Goal: Task Accomplishment & Management: Use online tool/utility

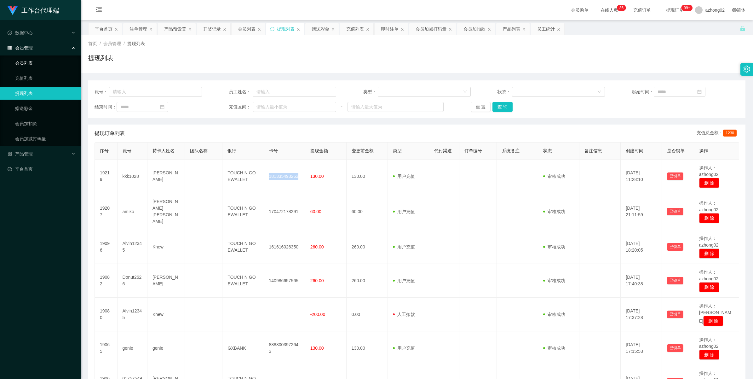
click at [29, 61] on link "会员列表" at bounding box center [45, 63] width 60 height 13
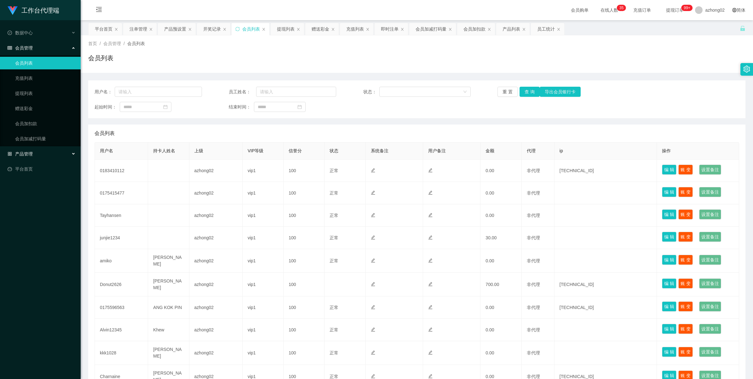
click at [27, 150] on div "产品管理" at bounding box center [40, 153] width 81 height 13
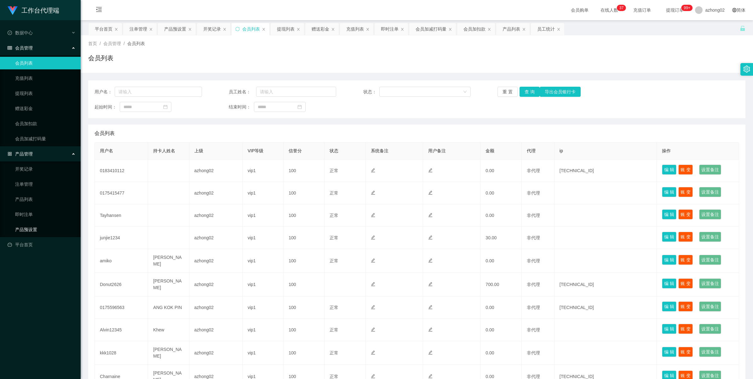
click at [28, 225] on link "产品预设置" at bounding box center [45, 229] width 60 height 13
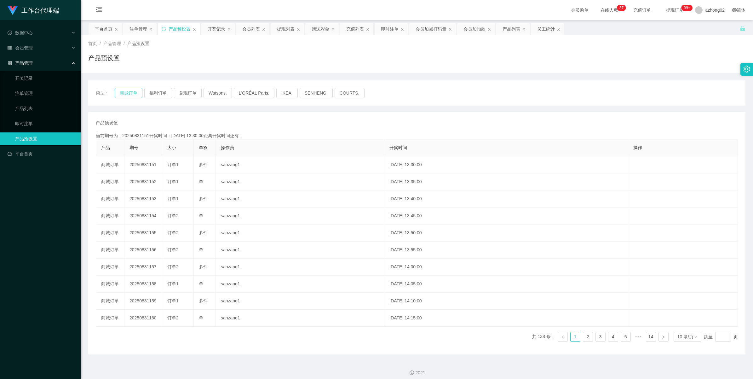
click at [129, 94] on button "商城订单" at bounding box center [129, 93] width 28 height 10
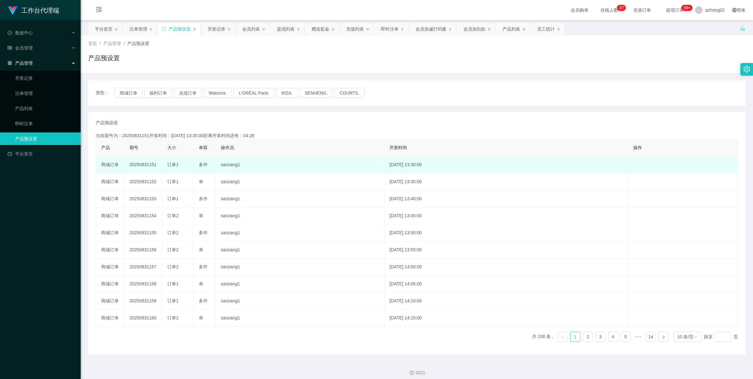
click at [147, 163] on td "20250831151" at bounding box center [143, 164] width 38 height 17
copy td "20250831151"
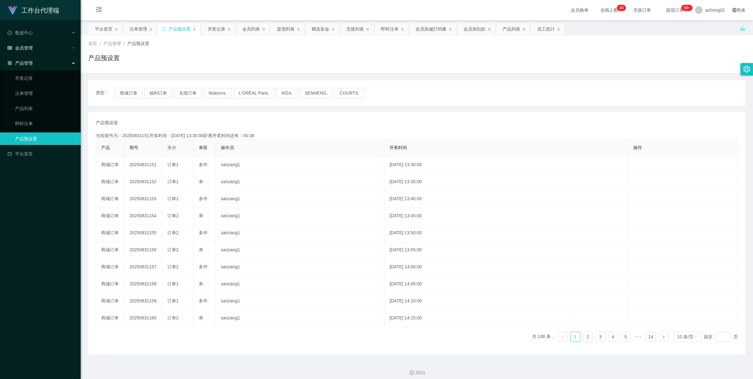
drag, startPoint x: 26, startPoint y: 60, endPoint x: 26, endPoint y: 54, distance: 6.3
click at [26, 60] on span "产品管理" at bounding box center [20, 62] width 25 height 5
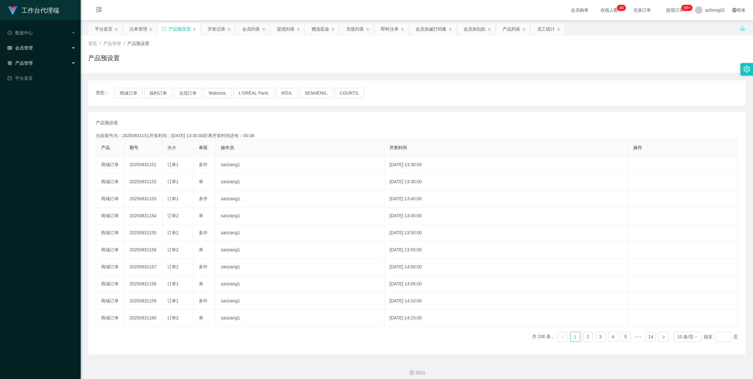
click at [25, 44] on div "会员管理" at bounding box center [40, 48] width 81 height 13
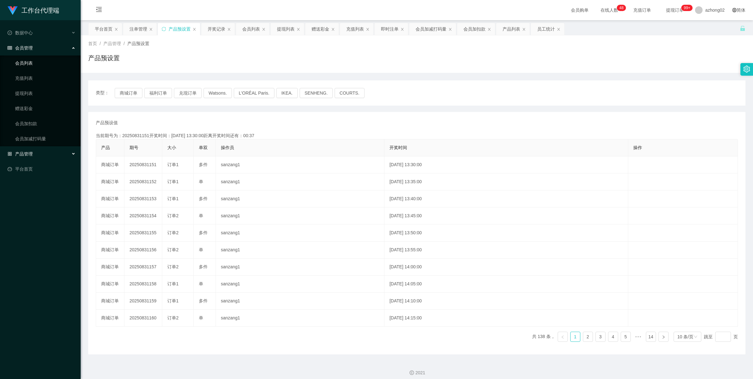
click at [36, 65] on link "会员列表" at bounding box center [45, 63] width 60 height 13
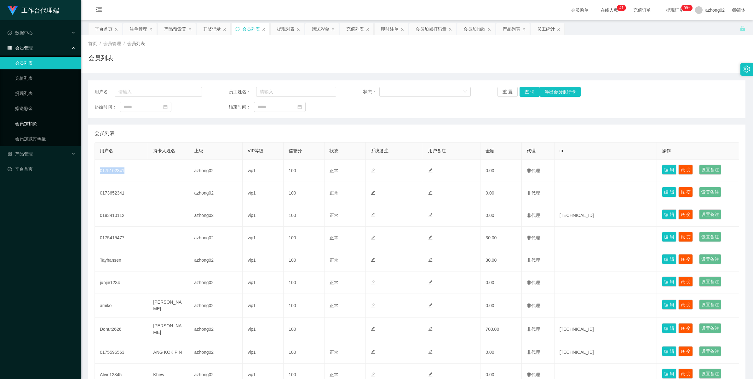
click at [37, 123] on link "会员加扣款" at bounding box center [45, 123] width 60 height 13
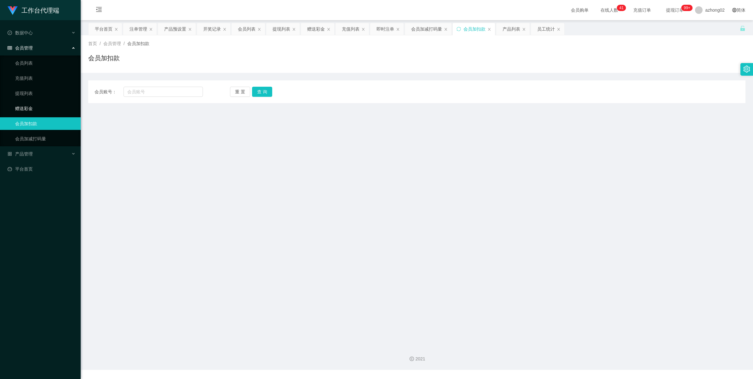
click at [38, 112] on link "赠送彩金" at bounding box center [45, 108] width 60 height 13
click at [37, 108] on link "赠送彩金" at bounding box center [45, 108] width 60 height 13
click at [159, 86] on div "会员账号： 重 置 查 询 会员账号 会员姓名 账号余额 操作类型 彩金加款 彩金扣款 金额 确 定" at bounding box center [416, 91] width 657 height 23
click at [153, 91] on input "text" at bounding box center [162, 92] width 79 height 10
paste input "Tayhansen"
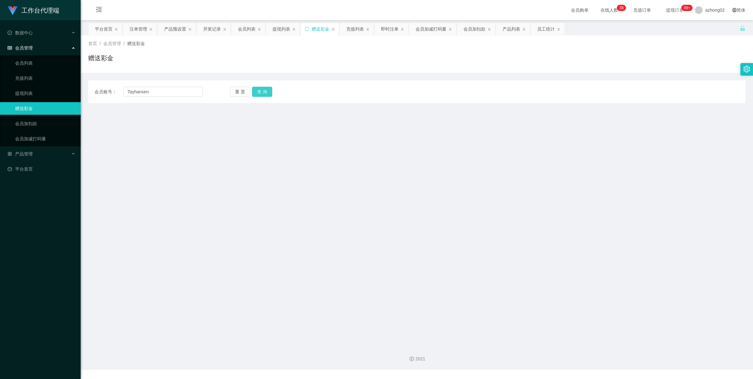
drag, startPoint x: 255, startPoint y: 92, endPoint x: 251, endPoint y: 98, distance: 6.7
click at [255, 93] on button "查 询" at bounding box center [262, 92] width 20 height 10
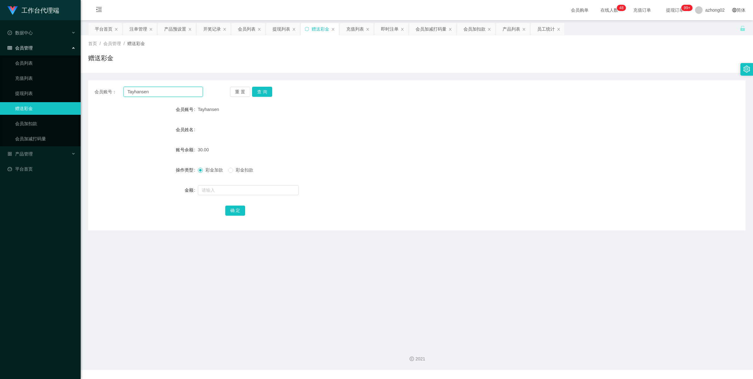
click at [150, 89] on input "Tayhansen" at bounding box center [162, 92] width 79 height 10
paste input "junjie1234"
type input "junjie1234"
click at [262, 89] on button "查 询" at bounding box center [262, 92] width 20 height 10
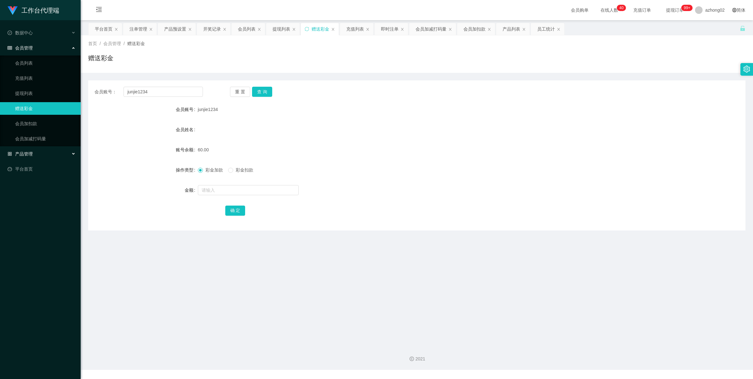
click at [27, 151] on span "产品管理" at bounding box center [20, 153] width 25 height 5
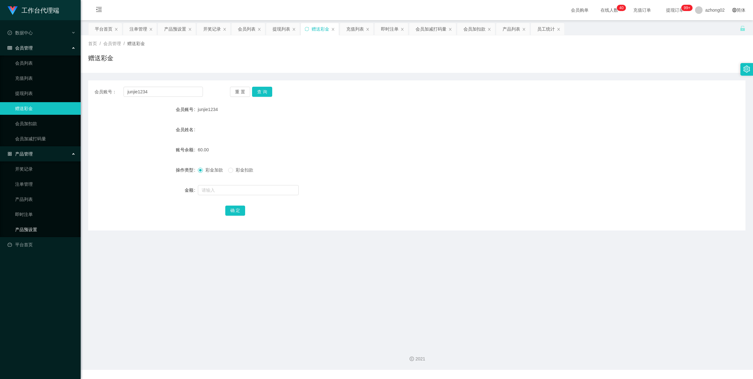
click at [35, 224] on link "产品预设置" at bounding box center [45, 229] width 60 height 13
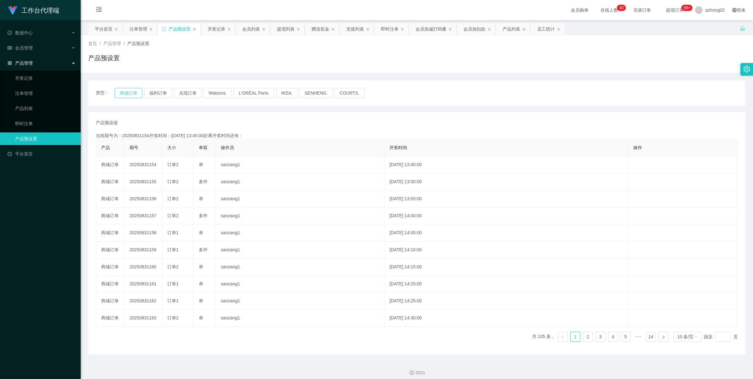
click at [126, 94] on button "商城订单" at bounding box center [129, 93] width 28 height 10
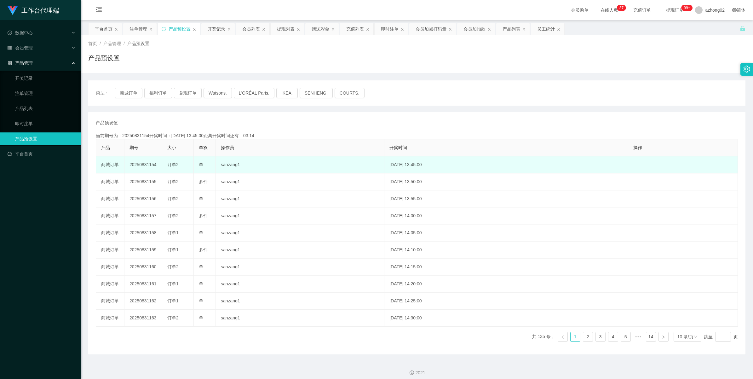
click at [141, 164] on td "20250831154" at bounding box center [143, 164] width 38 height 17
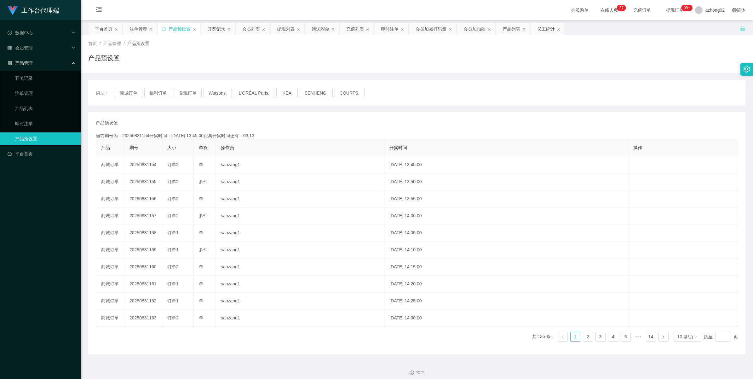
copy td "20250831154"
click at [26, 48] on span "会员管理" at bounding box center [20, 47] width 25 height 5
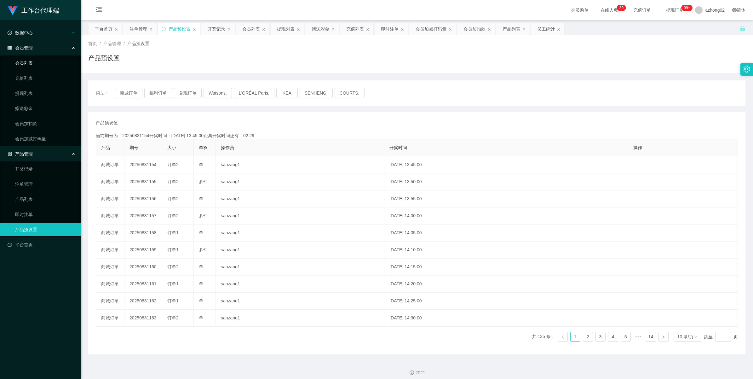
drag, startPoint x: 29, startPoint y: 61, endPoint x: 29, endPoint y: 29, distance: 32.8
click at [30, 61] on link "会员列表" at bounding box center [45, 63] width 60 height 13
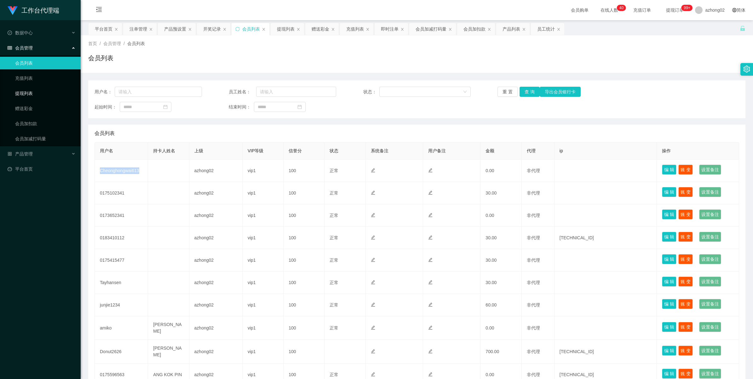
drag, startPoint x: 23, startPoint y: 93, endPoint x: 48, endPoint y: 100, distance: 26.0
click at [24, 93] on link "提现列表" at bounding box center [45, 93] width 60 height 13
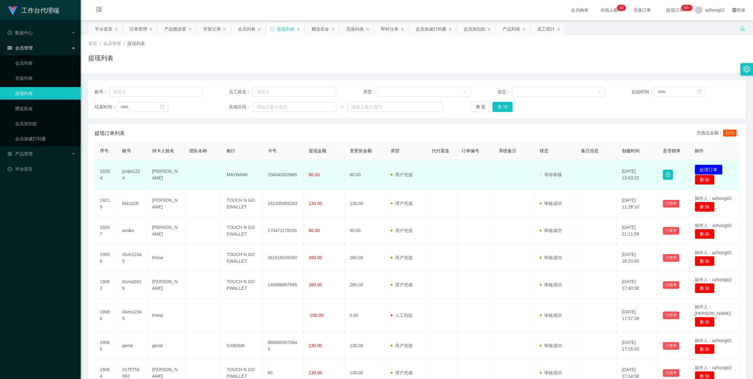
click at [706, 169] on button "处理订单" at bounding box center [709, 169] width 28 height 10
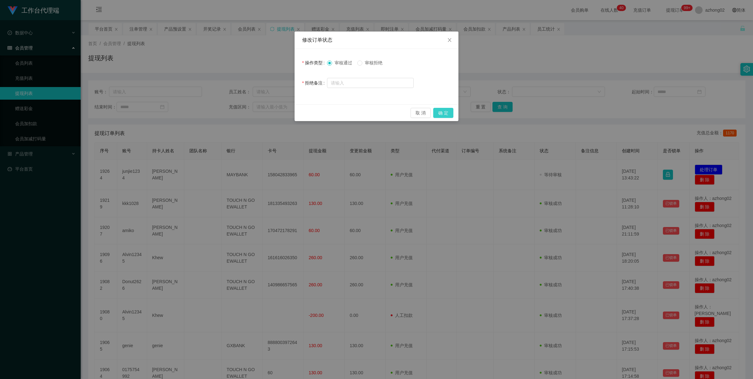
click at [440, 116] on button "确 定" at bounding box center [443, 113] width 20 height 10
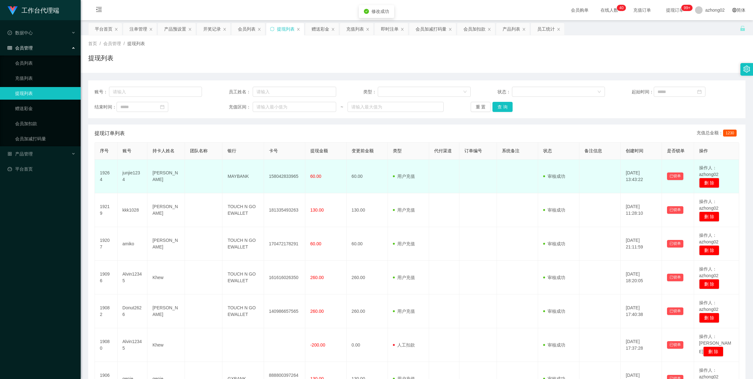
click at [273, 175] on td "158042833965" at bounding box center [284, 176] width 41 height 34
copy td "158042833965"
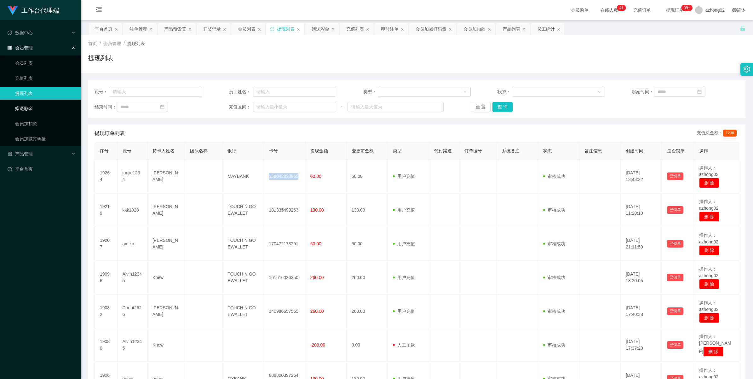
drag, startPoint x: 35, startPoint y: 106, endPoint x: 78, endPoint y: 106, distance: 42.8
click at [35, 106] on link "赠送彩金" at bounding box center [45, 108] width 60 height 13
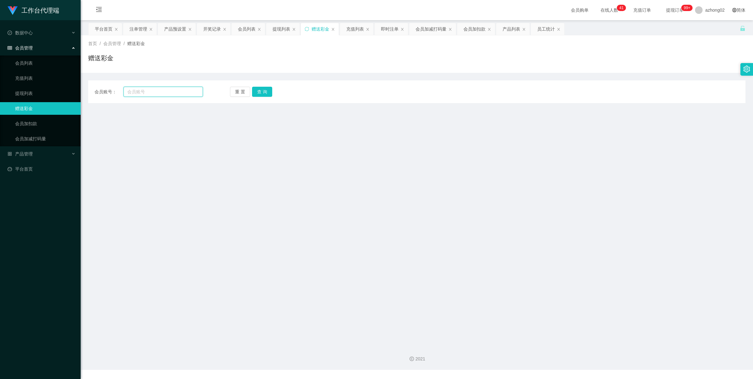
drag, startPoint x: 162, startPoint y: 93, endPoint x: 168, endPoint y: 93, distance: 6.0
click at [162, 95] on input "text" at bounding box center [162, 92] width 79 height 10
paste input "0175415477"
type input "0175415477"
click at [265, 90] on button "查 询" at bounding box center [262, 92] width 20 height 10
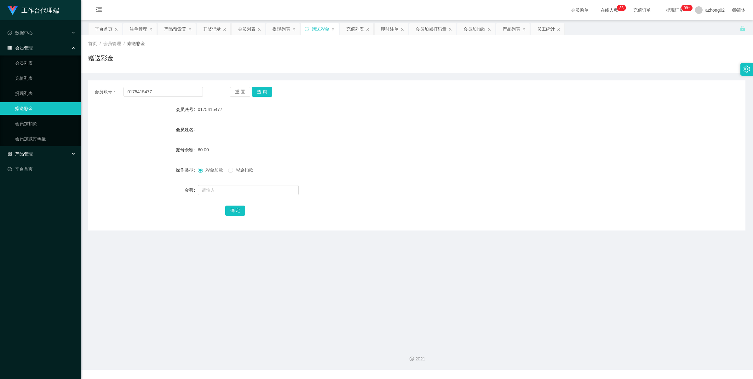
click at [22, 153] on span "产品管理" at bounding box center [20, 153] width 25 height 5
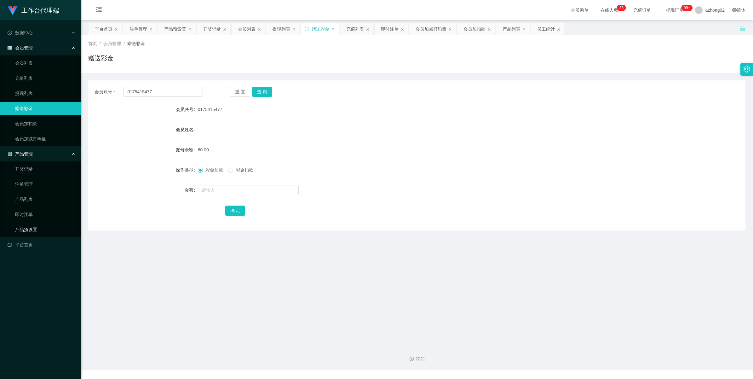
click at [29, 230] on link "产品预设置" at bounding box center [45, 229] width 60 height 13
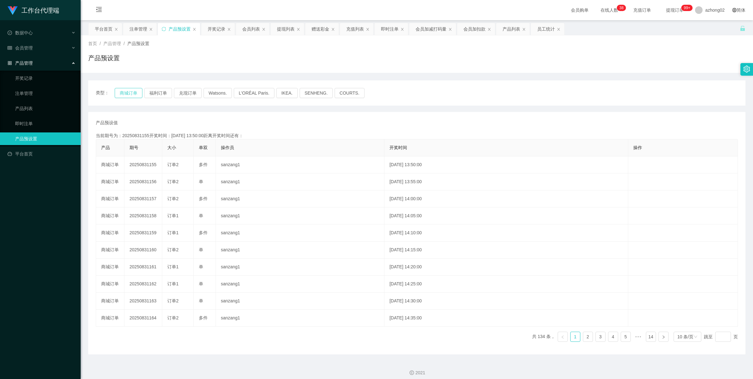
click at [134, 94] on button "商城订单" at bounding box center [129, 93] width 28 height 10
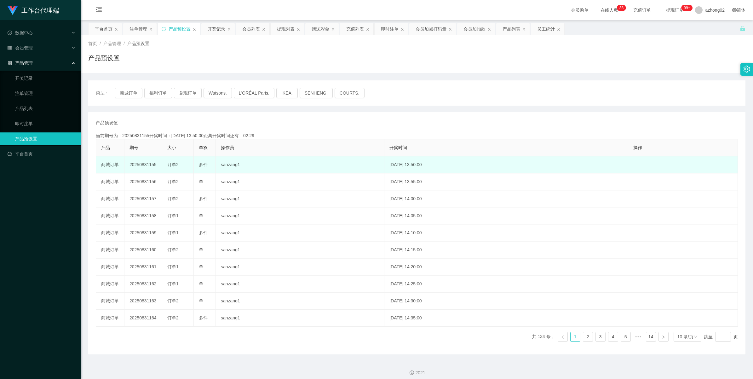
click at [141, 166] on td "20250831155" at bounding box center [143, 164] width 38 height 17
copy td "20250831155"
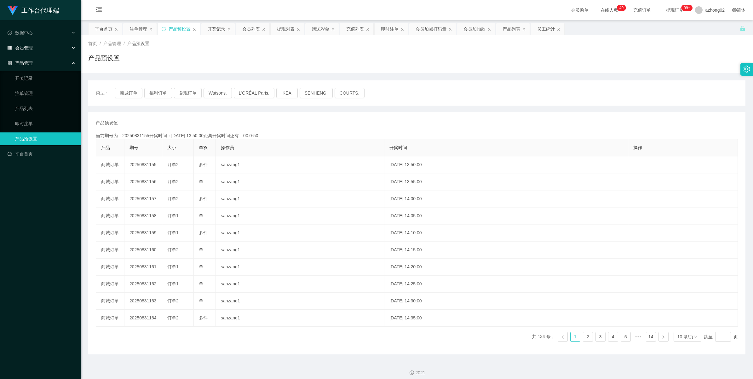
click at [26, 52] on div "会员管理" at bounding box center [40, 48] width 81 height 13
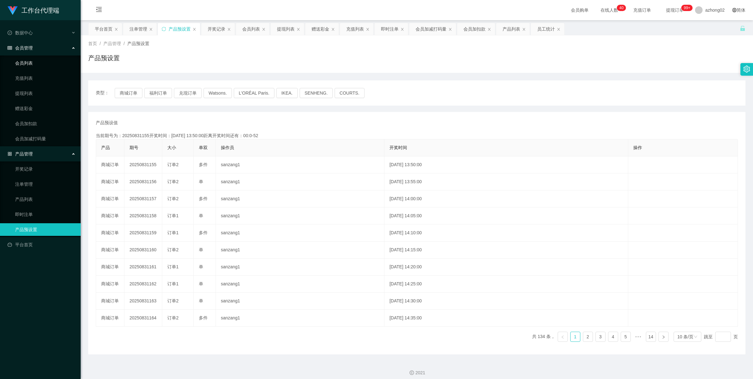
click at [26, 64] on link "会员列表" at bounding box center [45, 63] width 60 height 13
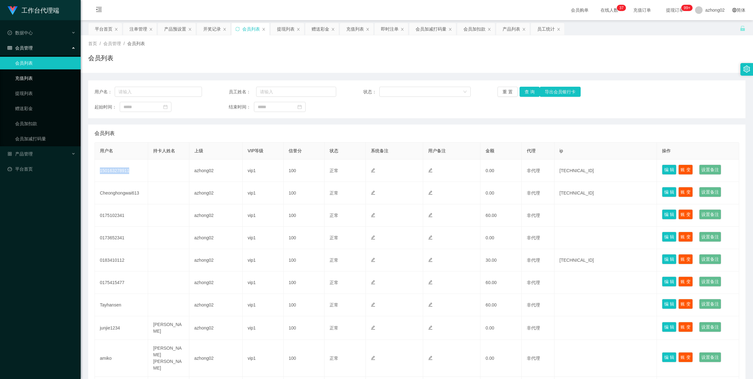
click at [22, 77] on link "充值列表" at bounding box center [45, 78] width 60 height 13
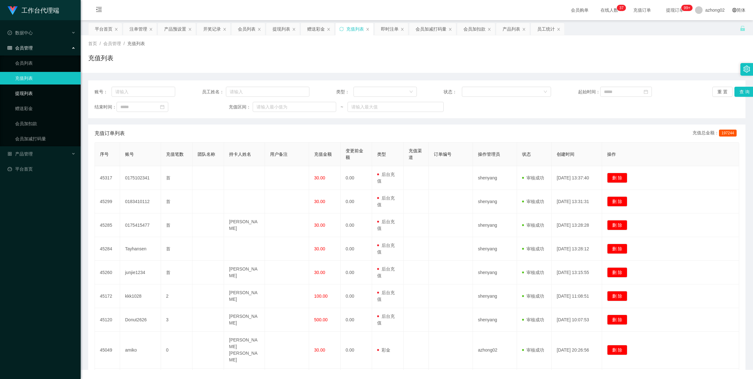
drag, startPoint x: 21, startPoint y: 90, endPoint x: 105, endPoint y: 94, distance: 84.2
click at [21, 90] on link "提现列表" at bounding box center [45, 93] width 60 height 13
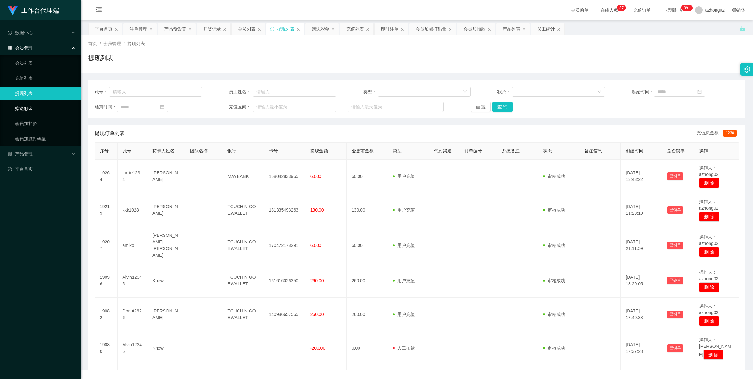
click at [42, 108] on link "赠送彩金" at bounding box center [45, 108] width 60 height 13
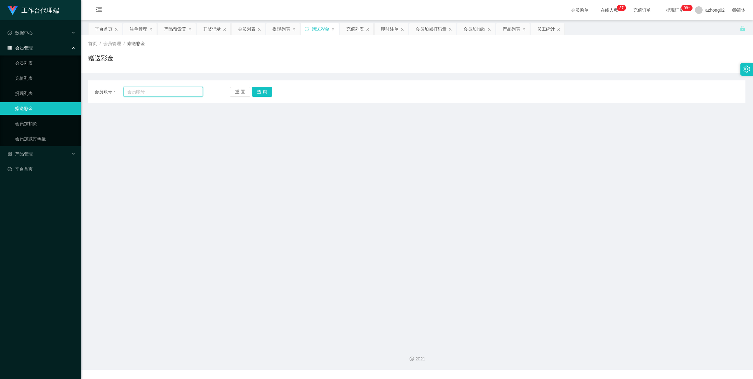
click at [164, 94] on input "text" at bounding box center [162, 92] width 79 height 10
paste input "0175102341"
type input "0175102341"
click at [259, 95] on button "查 询" at bounding box center [262, 92] width 20 height 10
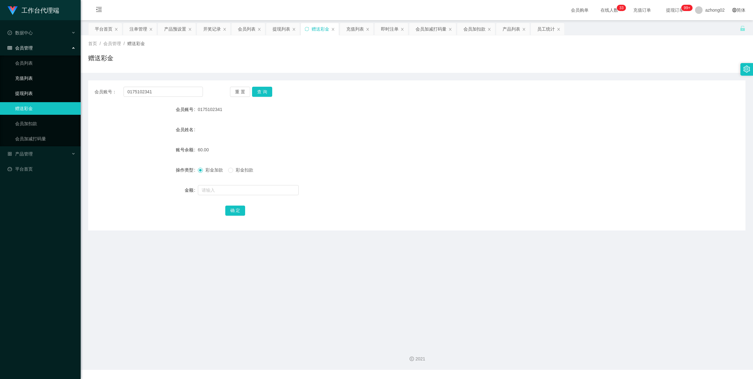
drag, startPoint x: 25, startPoint y: 95, endPoint x: 26, endPoint y: 76, distance: 19.6
click at [25, 95] on link "提现列表" at bounding box center [45, 93] width 60 height 13
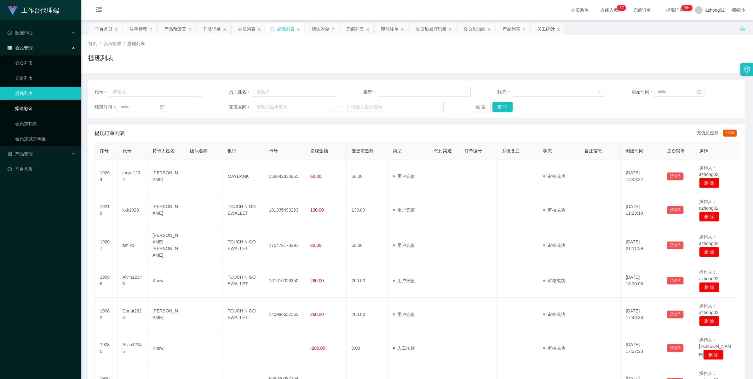
drag, startPoint x: 27, startPoint y: 110, endPoint x: 59, endPoint y: 100, distance: 34.1
click at [27, 110] on link "赠送彩金" at bounding box center [45, 108] width 60 height 13
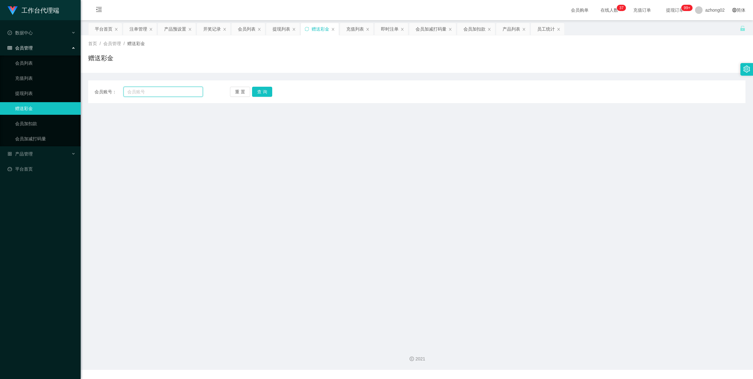
click at [152, 92] on input "text" at bounding box center [162, 92] width 79 height 10
paste input "Tayhansen"
type input "Tayhansen"
click at [267, 87] on button "查 询" at bounding box center [262, 92] width 20 height 10
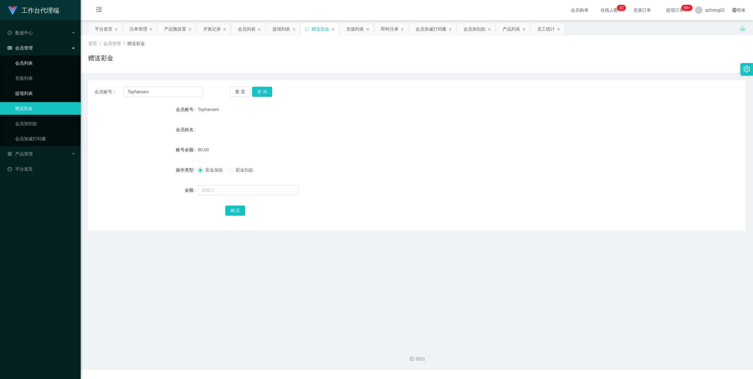
drag, startPoint x: 26, startPoint y: 95, endPoint x: 25, endPoint y: 65, distance: 29.3
click at [26, 95] on link "提现列表" at bounding box center [45, 93] width 60 height 13
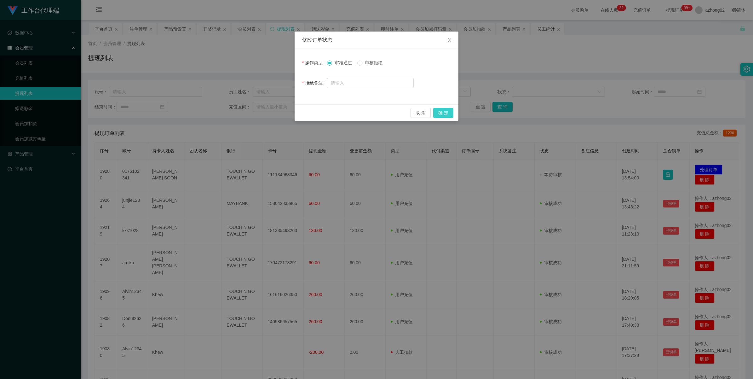
click at [445, 112] on button "确 定" at bounding box center [443, 113] width 20 height 10
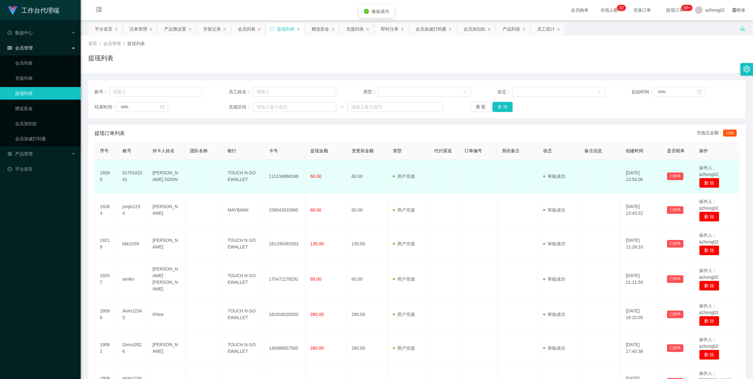
click at [285, 174] on td "111134968346" at bounding box center [284, 176] width 41 height 34
click at [286, 174] on td "111134968346" at bounding box center [284, 176] width 41 height 34
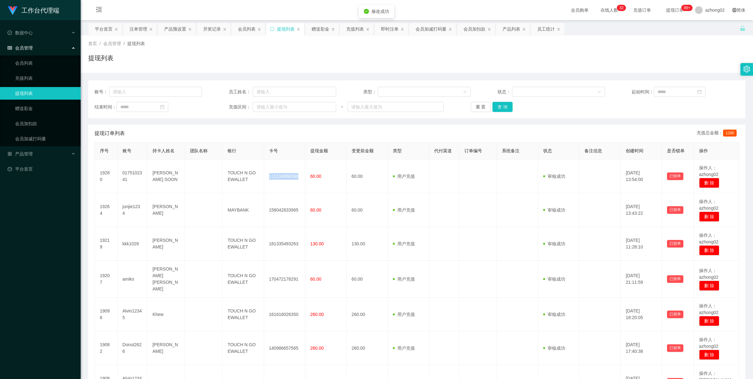
copy td "111134968346"
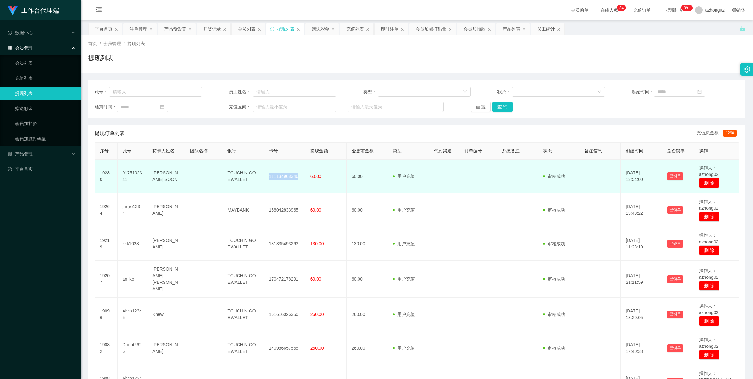
click at [278, 177] on td "111134968346" at bounding box center [284, 176] width 41 height 34
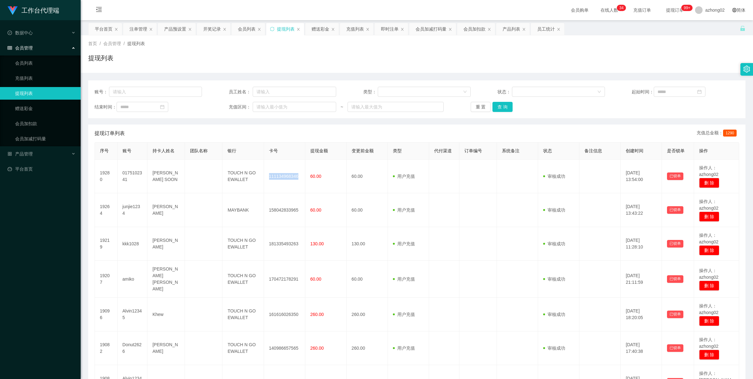
drag, startPoint x: 27, startPoint y: 97, endPoint x: 27, endPoint y: 93, distance: 4.1
click at [27, 97] on link "提现列表" at bounding box center [45, 93] width 60 height 13
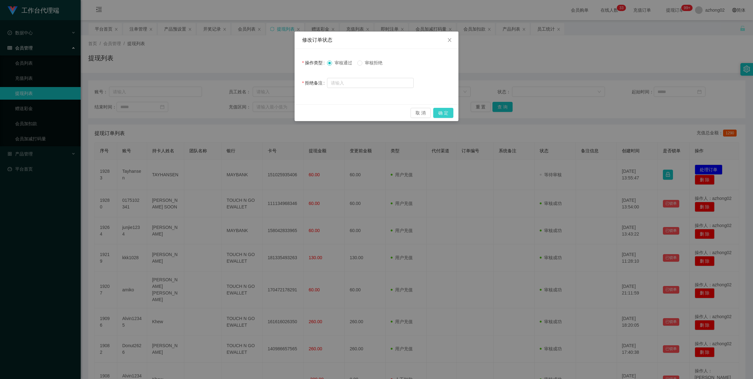
click at [443, 110] on button "确 定" at bounding box center [443, 113] width 20 height 10
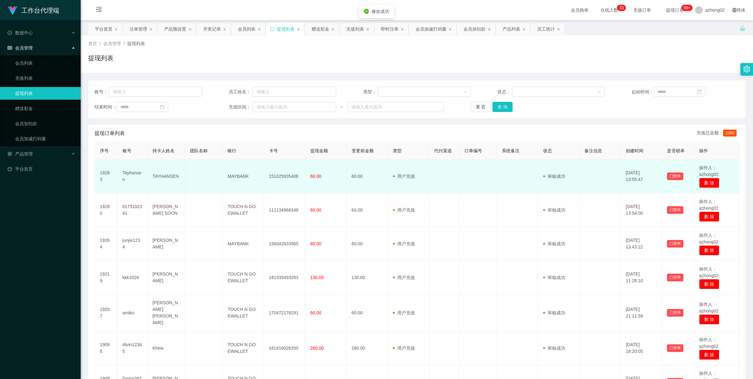
click at [284, 175] on td "151025935406" at bounding box center [284, 176] width 41 height 34
copy td "151025935406"
click at [283, 176] on td "151025935406" at bounding box center [284, 176] width 41 height 34
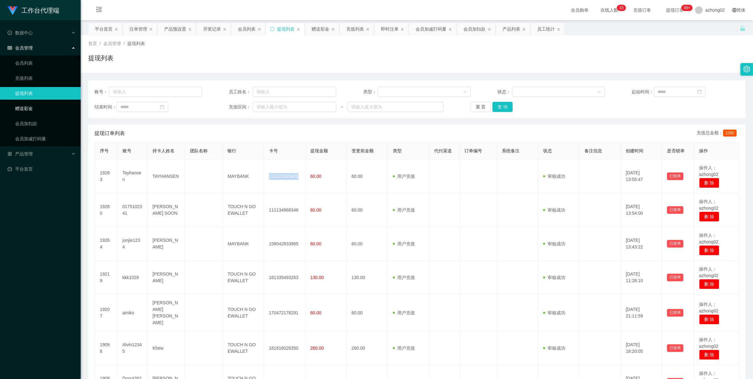
drag, startPoint x: 32, startPoint y: 105, endPoint x: 46, endPoint y: 101, distance: 14.8
click at [32, 105] on link "赠送彩金" at bounding box center [45, 108] width 60 height 13
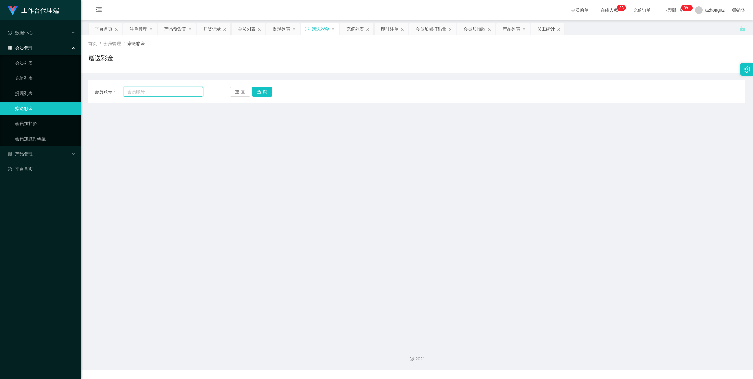
click at [185, 93] on input "text" at bounding box center [162, 92] width 79 height 10
paste input "0175415477"
click at [268, 90] on button "查 询" at bounding box center [262, 92] width 20 height 10
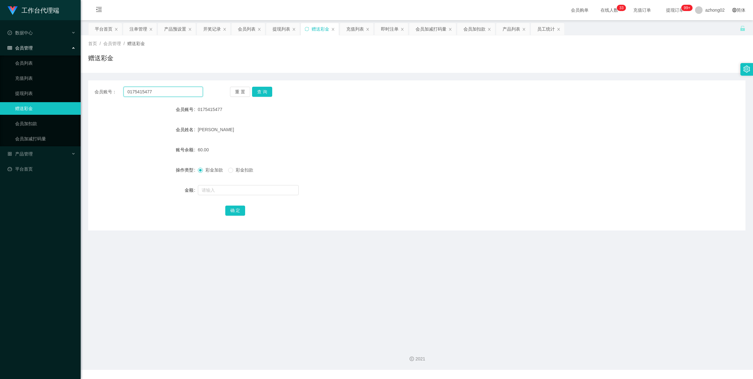
click at [158, 91] on input "0175415477" at bounding box center [162, 92] width 79 height 10
click at [158, 92] on input "0175415477" at bounding box center [162, 92] width 79 height 10
paste input "junjie1234"
type input "junjie1234"
drag, startPoint x: 263, startPoint y: 92, endPoint x: 265, endPoint y: 108, distance: 16.2
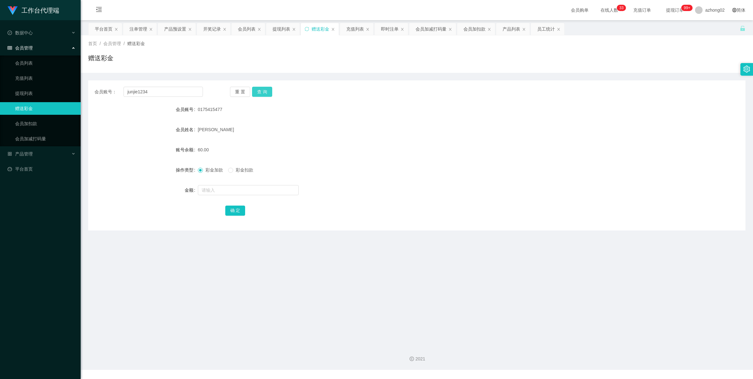
click at [263, 92] on button "查 询" at bounding box center [262, 92] width 20 height 10
click at [29, 91] on link "提现列表" at bounding box center [45, 93] width 60 height 13
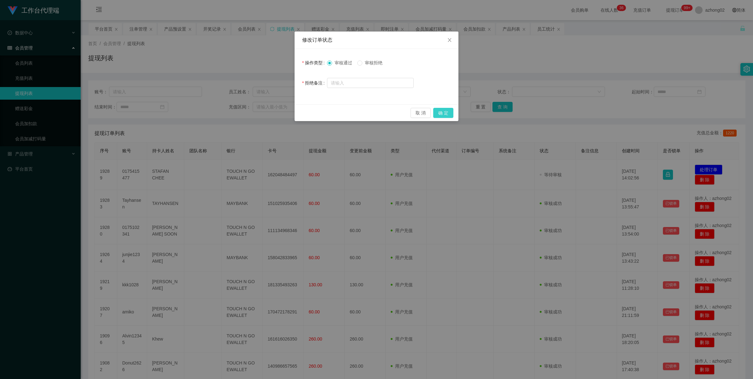
click at [440, 116] on button "确 定" at bounding box center [443, 113] width 20 height 10
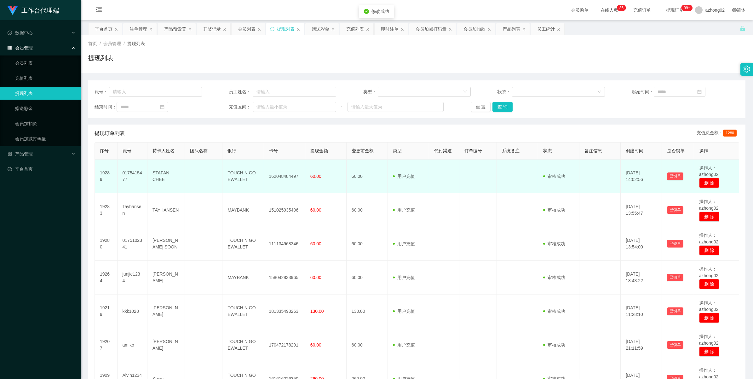
click at [279, 175] on td "162048484497" at bounding box center [284, 176] width 41 height 34
drag, startPoint x: 279, startPoint y: 175, endPoint x: 295, endPoint y: 169, distance: 16.9
click at [279, 175] on td "162048484497" at bounding box center [284, 176] width 41 height 34
copy td "162048484497"
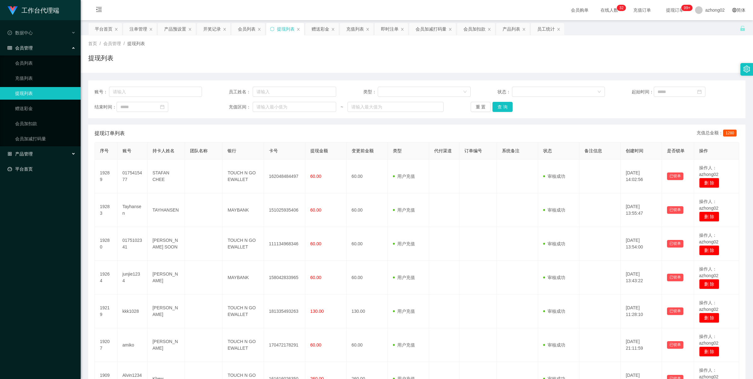
drag, startPoint x: 29, startPoint y: 155, endPoint x: 39, endPoint y: 165, distance: 13.6
click at [29, 155] on span "产品管理" at bounding box center [20, 153] width 25 height 5
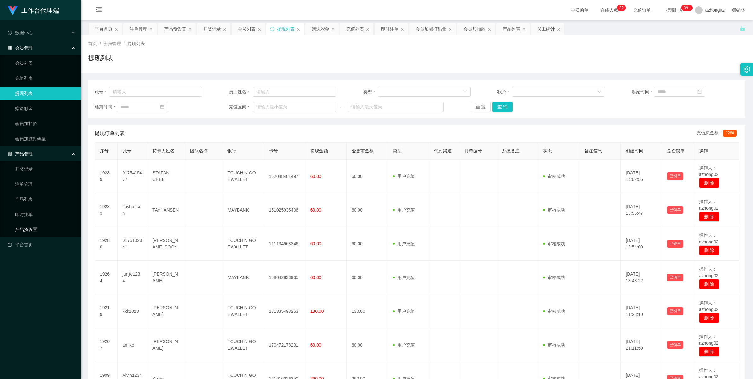
click at [26, 231] on link "产品预设置" at bounding box center [45, 229] width 60 height 13
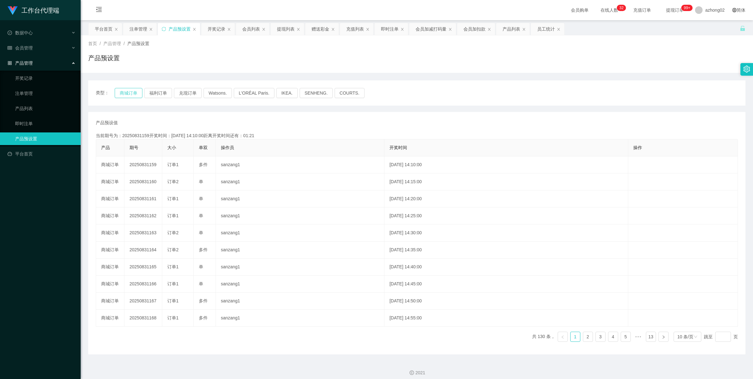
click at [123, 94] on button "商城订单" at bounding box center [129, 93] width 28 height 10
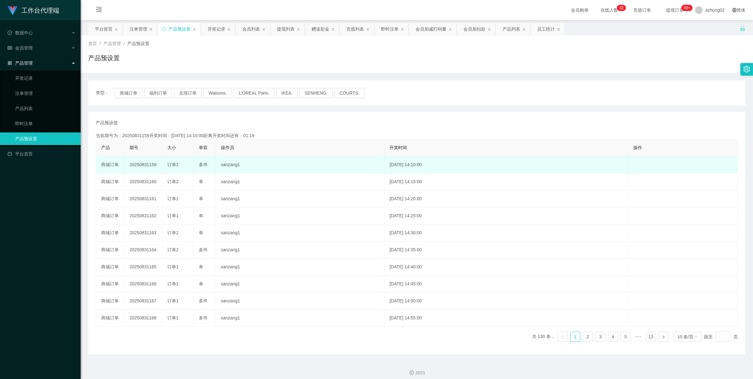
click at [147, 165] on td "20250831159" at bounding box center [143, 164] width 38 height 17
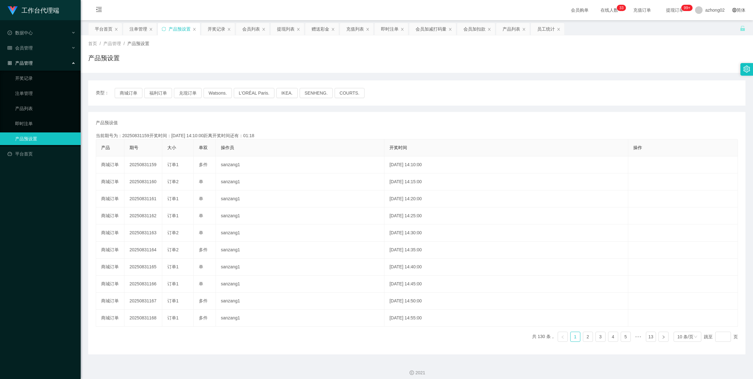
copy td "20250831159"
click at [23, 75] on link "开奖记录" at bounding box center [45, 78] width 60 height 13
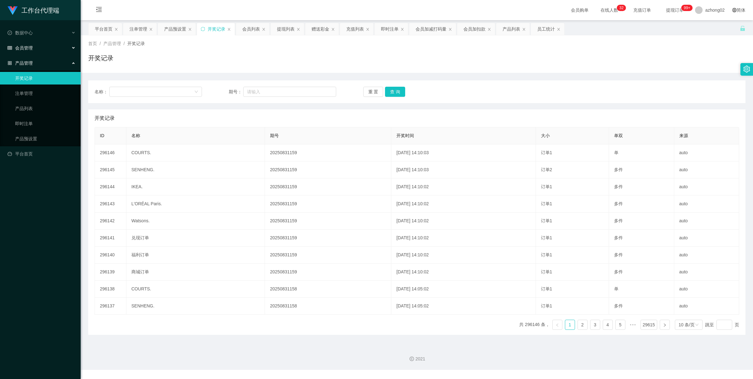
click at [25, 49] on span "会员管理" at bounding box center [20, 47] width 25 height 5
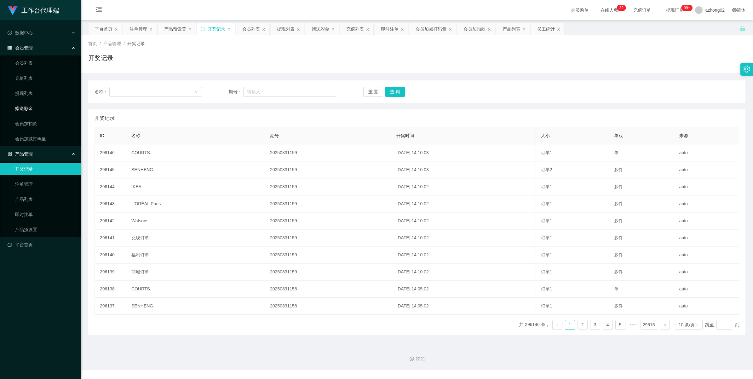
drag, startPoint x: 28, startPoint y: 110, endPoint x: 46, endPoint y: 106, distance: 19.0
click at [28, 110] on link "赠送彩金" at bounding box center [45, 108] width 60 height 13
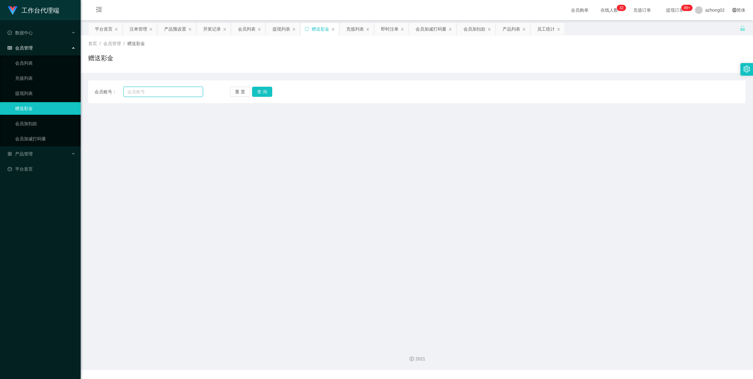
click at [158, 93] on input "text" at bounding box center [162, 92] width 79 height 10
paste input "150163278911"
type input "150163278911"
click at [261, 90] on button "查 询" at bounding box center [262, 92] width 20 height 10
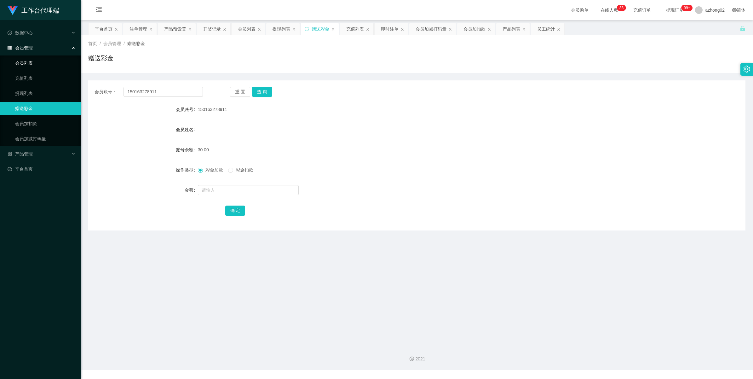
click at [24, 68] on link "会员列表" at bounding box center [45, 63] width 60 height 13
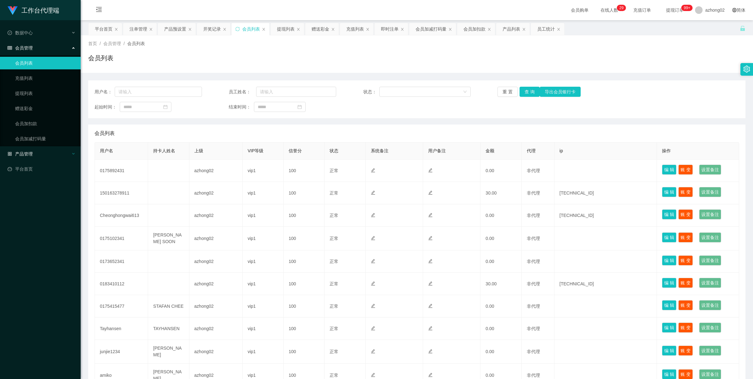
click at [26, 150] on div "产品管理" at bounding box center [40, 153] width 81 height 13
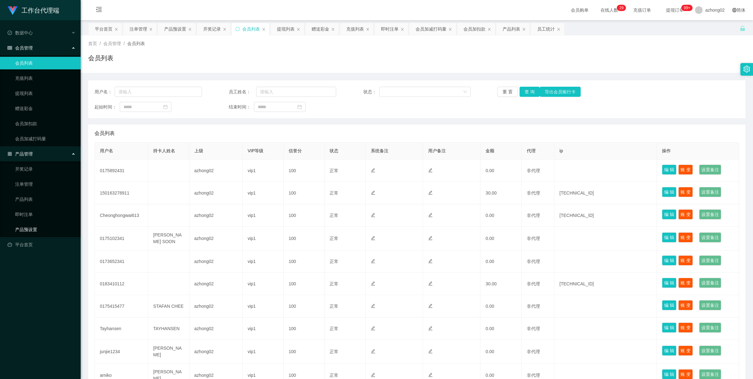
click at [29, 232] on link "产品预设置" at bounding box center [45, 229] width 60 height 13
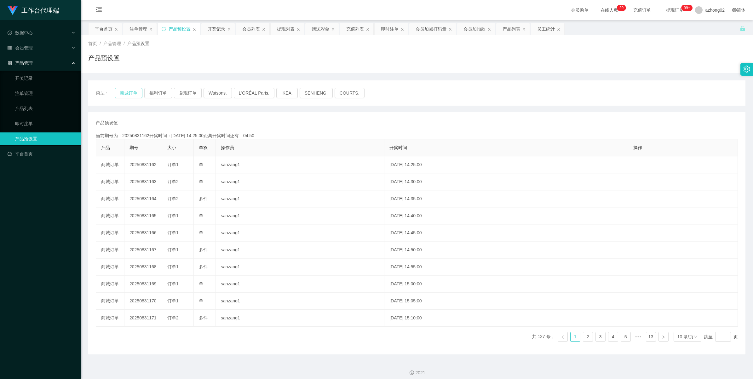
drag, startPoint x: 135, startPoint y: 88, endPoint x: 135, endPoint y: 91, distance: 3.3
click at [135, 88] on button "商城订单" at bounding box center [129, 93] width 28 height 10
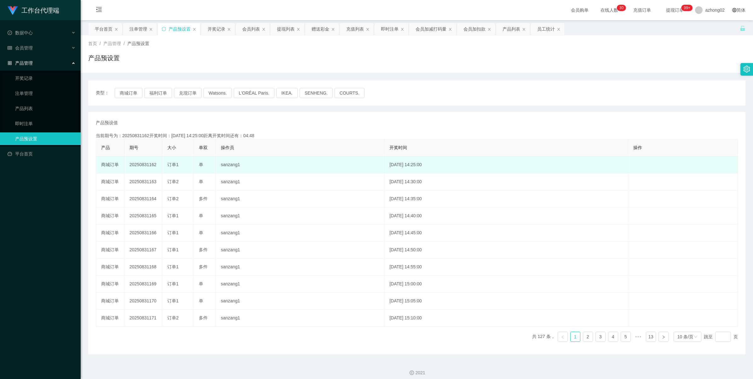
click at [148, 165] on td "20250831162" at bounding box center [143, 164] width 38 height 17
copy td "20250831162"
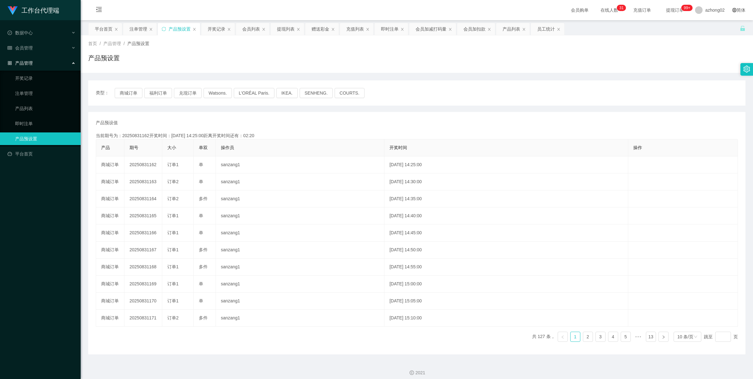
drag, startPoint x: 22, startPoint y: 65, endPoint x: 24, endPoint y: 55, distance: 9.3
click at [22, 64] on span "产品管理" at bounding box center [20, 62] width 25 height 5
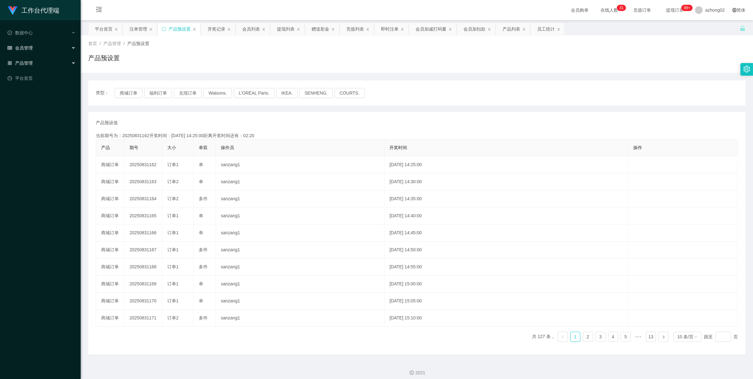
click at [24, 48] on span "会员管理" at bounding box center [20, 47] width 25 height 5
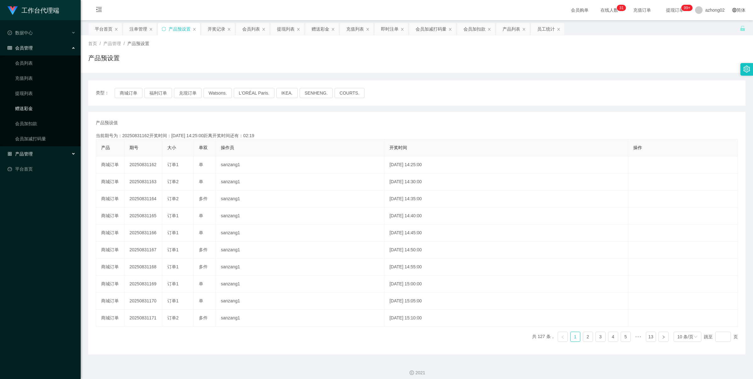
click at [25, 108] on link "赠送彩金" at bounding box center [45, 108] width 60 height 13
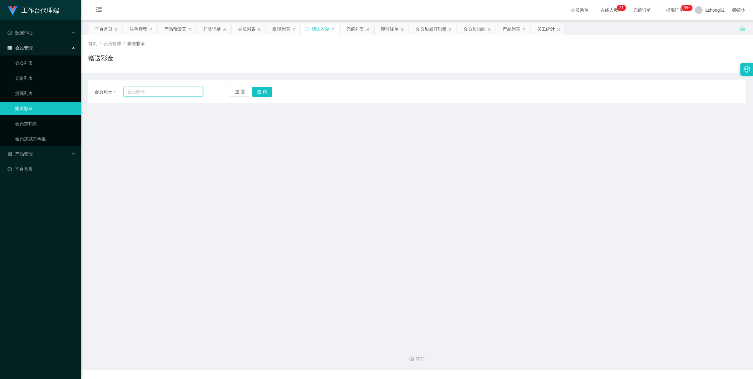
click at [149, 92] on input "text" at bounding box center [162, 92] width 79 height 10
paste input "150163278911"
type input "150163278911"
click at [271, 93] on button "查 询" at bounding box center [262, 92] width 20 height 10
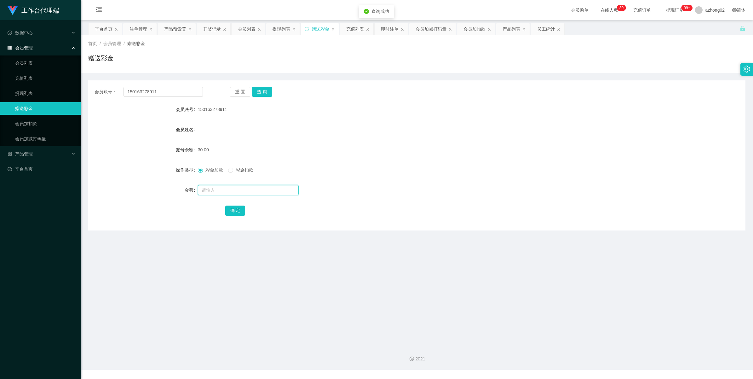
click at [224, 187] on input "text" at bounding box center [248, 190] width 101 height 10
type input "30"
click at [230, 209] on button "确 定" at bounding box center [235, 210] width 20 height 10
click at [161, 93] on input "150163278911" at bounding box center [162, 92] width 79 height 10
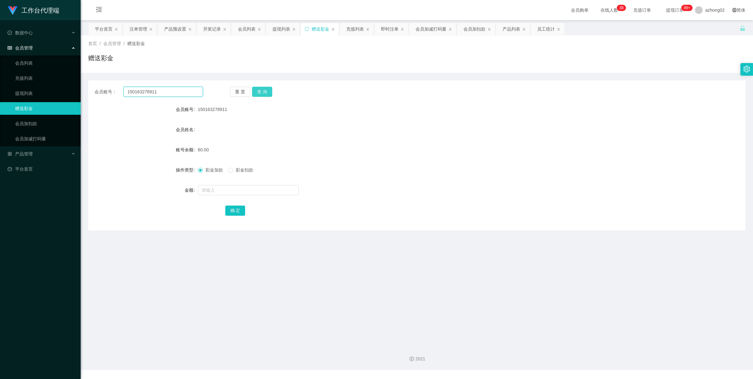
paste input "Cheonghongwai613"
type input "Cheonghongwai613"
click at [261, 91] on button "查 询" at bounding box center [262, 92] width 20 height 10
click at [216, 195] on div at bounding box center [389, 190] width 383 height 13
click at [216, 185] on input "text" at bounding box center [248, 190] width 101 height 10
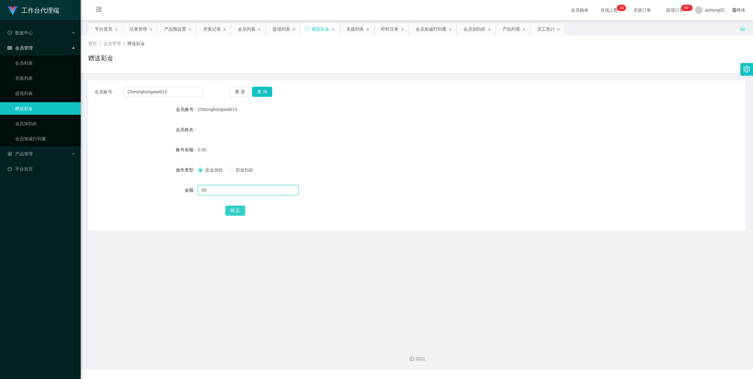
type input "60"
click at [242, 215] on button "确 定" at bounding box center [235, 210] width 20 height 10
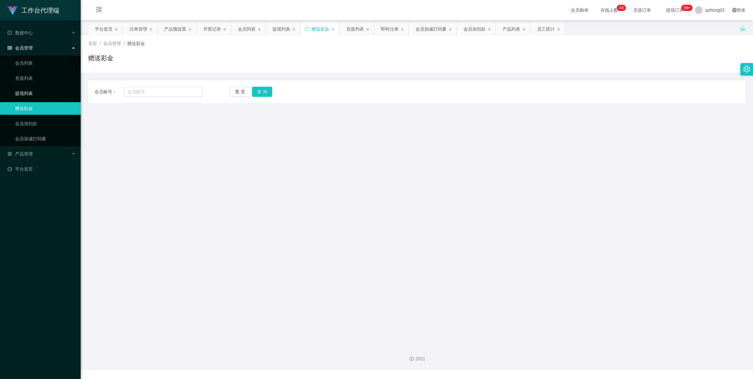
click at [32, 89] on link "提现列表" at bounding box center [45, 93] width 60 height 13
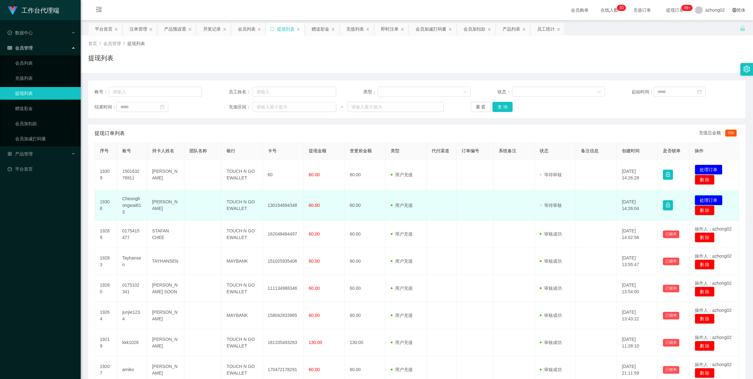
click at [695, 205] on button "处理订单" at bounding box center [709, 200] width 28 height 10
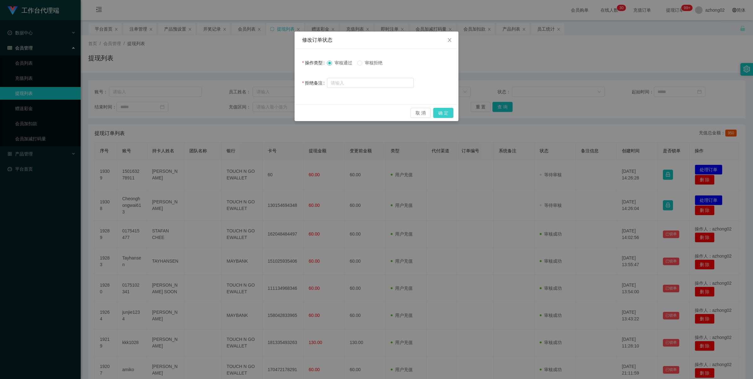
click at [446, 113] on button "确 定" at bounding box center [443, 113] width 20 height 10
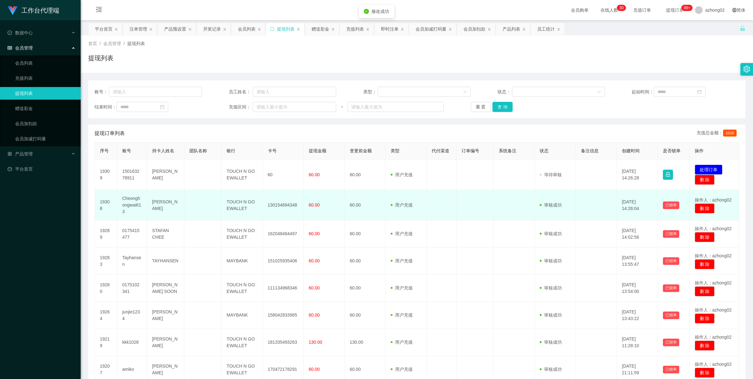
click at [276, 212] on td "130154694348" at bounding box center [283, 205] width 41 height 30
click at [276, 211] on td "130154694348" at bounding box center [283, 205] width 41 height 30
copy td "130154694348"
click at [129, 209] on td "Cheonghongwai613" at bounding box center [132, 205] width 30 height 30
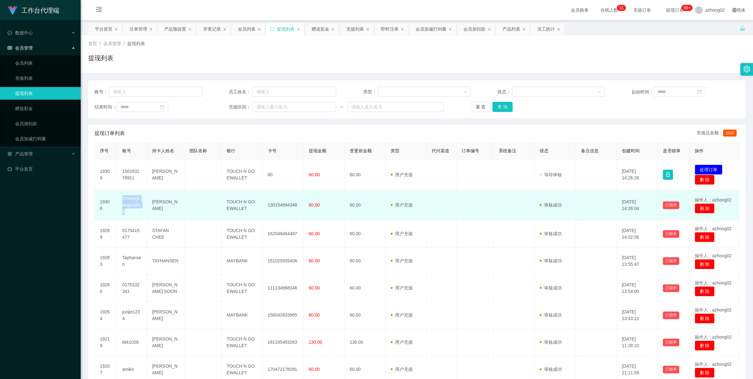
copy td "Cheonghongwai613"
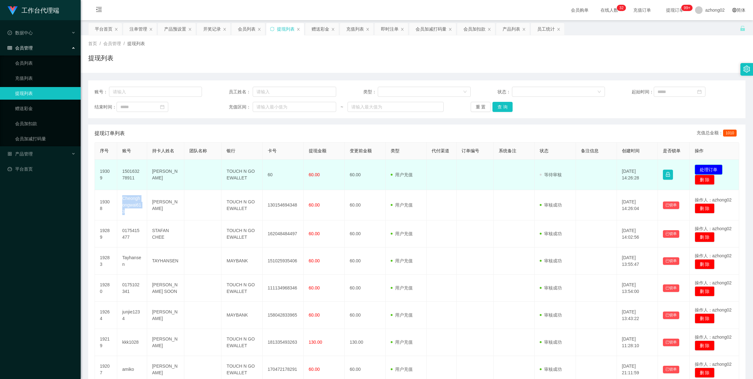
click at [708, 175] on button "处理订单" at bounding box center [709, 169] width 28 height 10
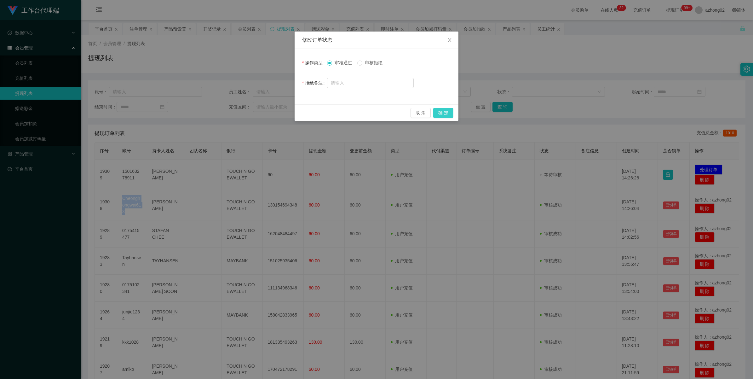
click at [444, 115] on button "确 定" at bounding box center [443, 113] width 20 height 10
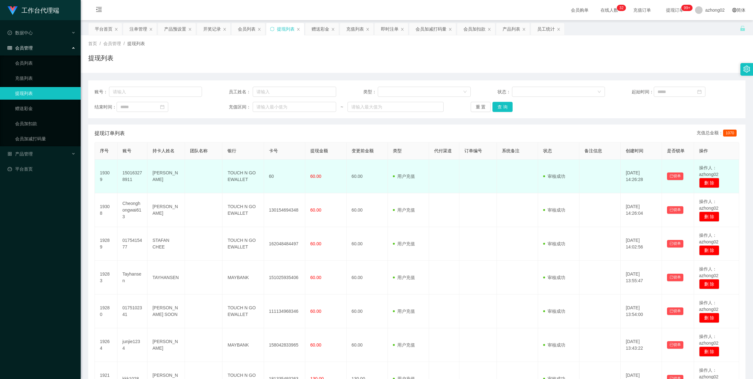
click at [125, 174] on td "150163278911" at bounding box center [133, 176] width 30 height 34
copy td "150163278911"
click at [124, 172] on td "150163278911" at bounding box center [133, 176] width 30 height 34
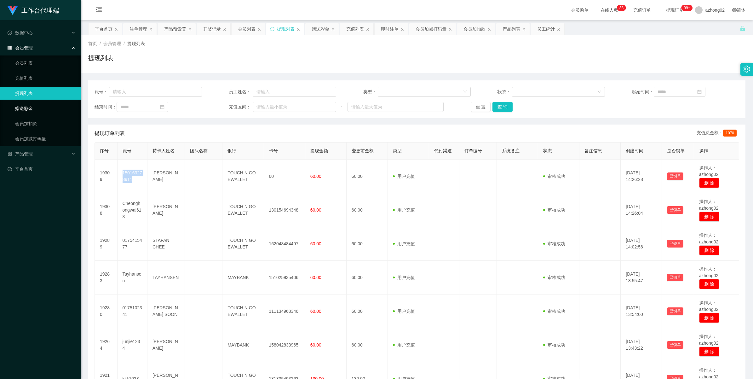
click at [39, 108] on link "赠送彩金" at bounding box center [45, 108] width 60 height 13
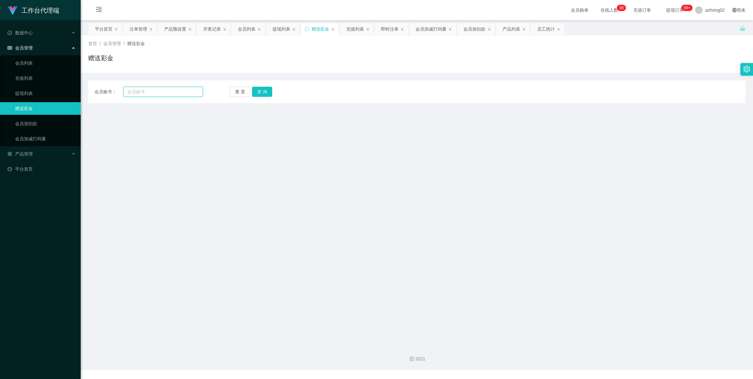
click at [166, 92] on input "text" at bounding box center [162, 92] width 79 height 10
paste input "0175892431"
type input "0175892431"
drag, startPoint x: 268, startPoint y: 91, endPoint x: 265, endPoint y: 88, distance: 4.5
click at [268, 91] on button "查 询" at bounding box center [262, 92] width 20 height 10
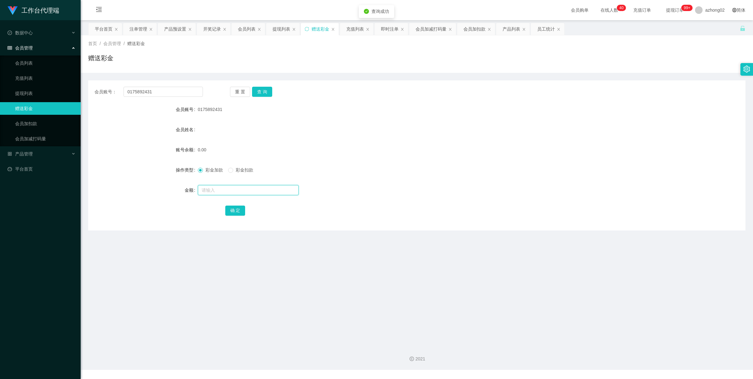
click at [227, 190] on input "text" at bounding box center [248, 190] width 101 height 10
type input "30"
click at [233, 209] on button "确 定" at bounding box center [235, 210] width 20 height 10
click at [160, 93] on input "0175892431" at bounding box center [162, 92] width 79 height 10
drag, startPoint x: 160, startPoint y: 93, endPoint x: 164, endPoint y: 93, distance: 4.1
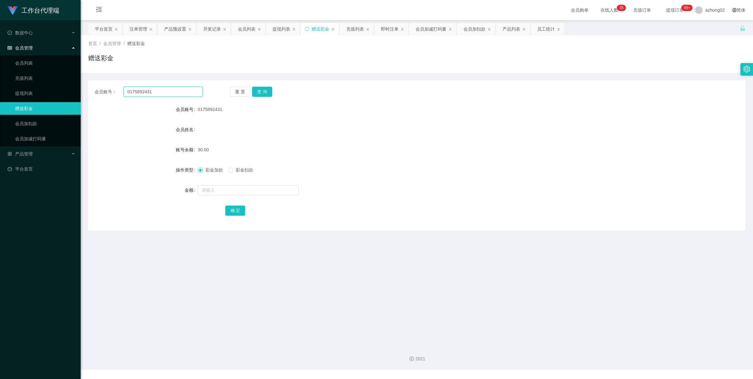
click at [160, 93] on input "0175892431" at bounding box center [162, 92] width 79 height 10
paste input "83410112"
type input "0183410112"
click at [262, 89] on button "查 询" at bounding box center [262, 92] width 20 height 10
click at [210, 188] on input "text" at bounding box center [248, 190] width 101 height 10
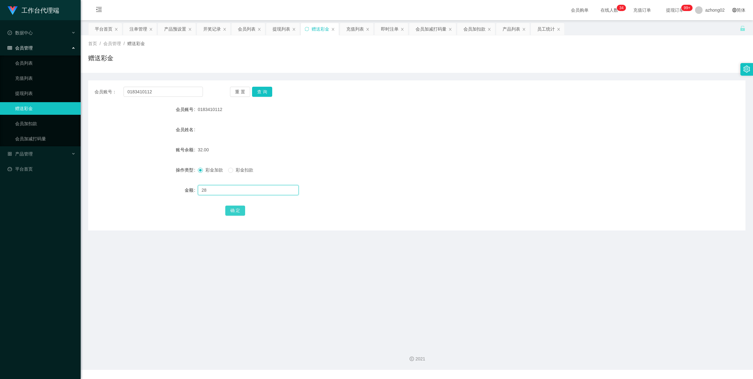
type input "28"
click at [236, 213] on button "确 定" at bounding box center [235, 210] width 20 height 10
click at [22, 156] on span "产品管理" at bounding box center [20, 153] width 25 height 5
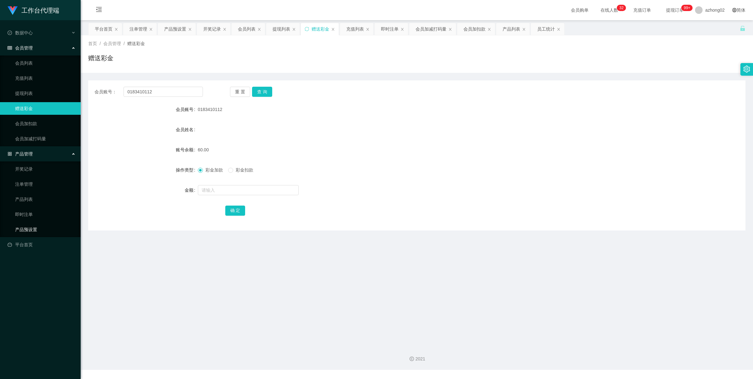
drag, startPoint x: 28, startPoint y: 228, endPoint x: 43, endPoint y: 232, distance: 15.8
click at [27, 228] on link "产品预设置" at bounding box center [45, 229] width 60 height 13
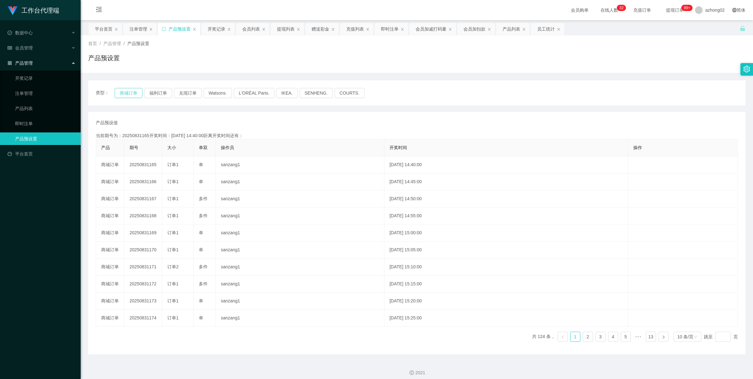
click at [120, 89] on button "商城订单" at bounding box center [129, 93] width 28 height 10
click at [125, 95] on button "商城订单" at bounding box center [129, 93] width 28 height 10
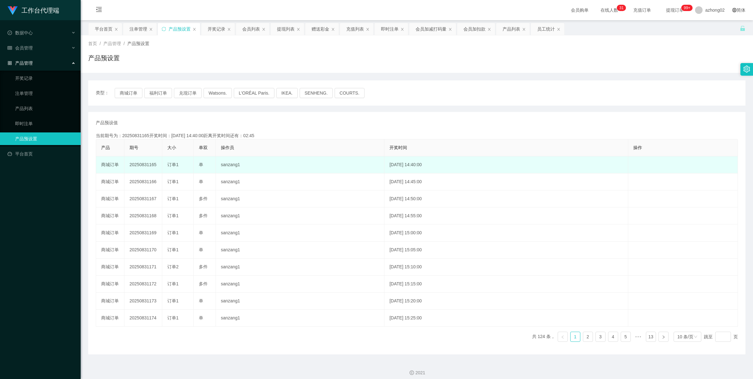
click at [143, 166] on td "20250831165" at bounding box center [143, 164] width 38 height 17
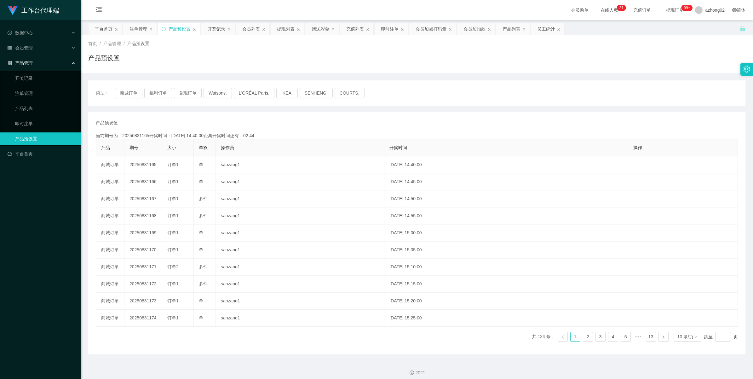
copy td "20250831165"
drag, startPoint x: 22, startPoint y: 60, endPoint x: 23, endPoint y: 56, distance: 4.5
click at [22, 60] on span "产品管理" at bounding box center [20, 62] width 25 height 5
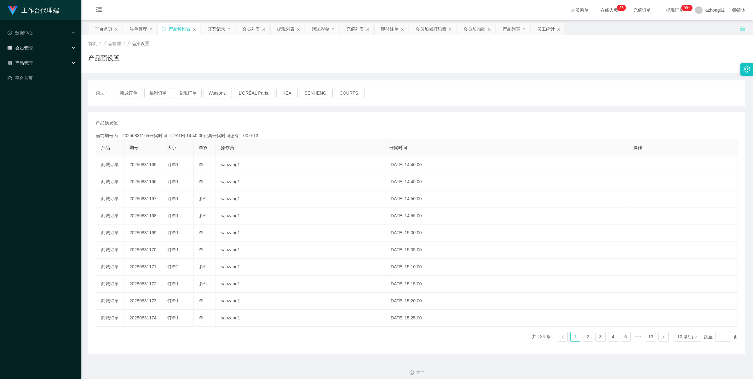
click at [24, 48] on span "会员管理" at bounding box center [20, 47] width 25 height 5
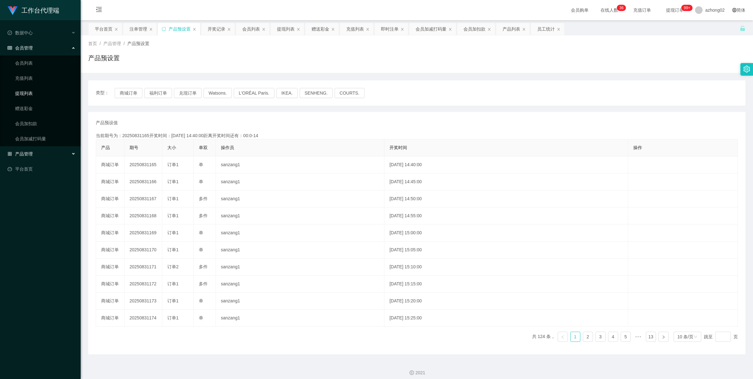
drag, startPoint x: 31, startPoint y: 89, endPoint x: 50, endPoint y: 89, distance: 19.9
click at [31, 89] on link "提现列表" at bounding box center [45, 93] width 60 height 13
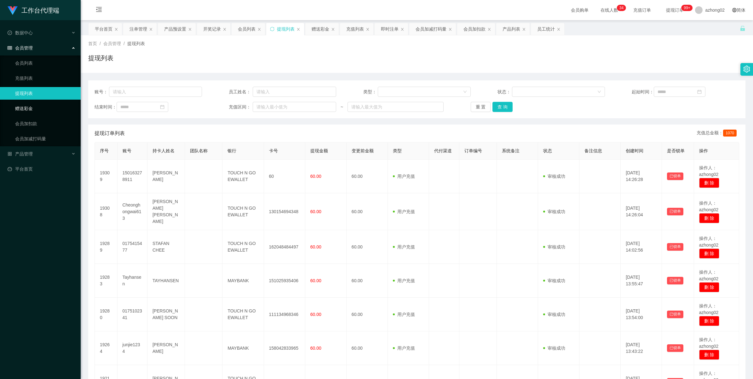
click at [19, 106] on link "赠送彩金" at bounding box center [45, 108] width 60 height 13
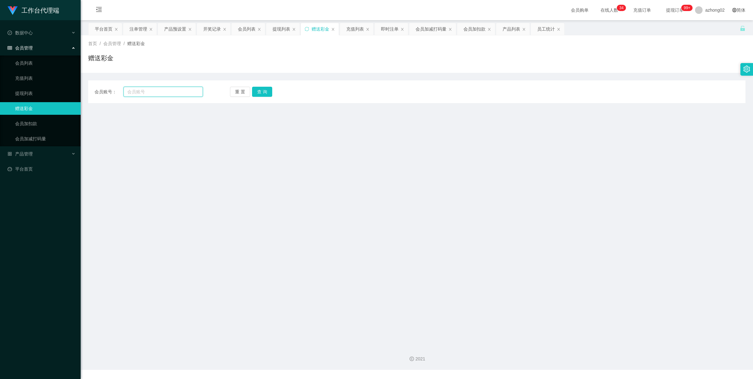
click at [142, 91] on input "text" at bounding box center [162, 92] width 79 height 10
paste input "0175892431"
type input "0175892431"
click at [260, 94] on button "查 询" at bounding box center [262, 92] width 20 height 10
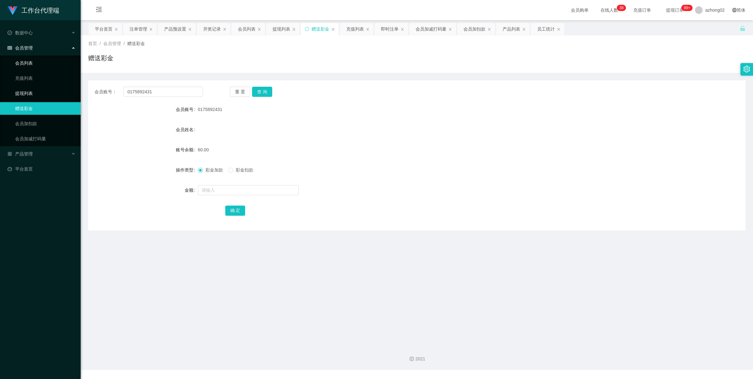
click at [26, 92] on link "提现列表" at bounding box center [45, 93] width 60 height 13
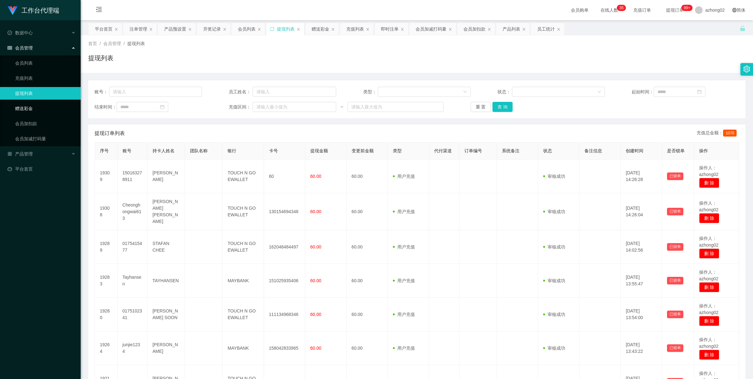
click at [35, 104] on link "赠送彩金" at bounding box center [45, 108] width 60 height 13
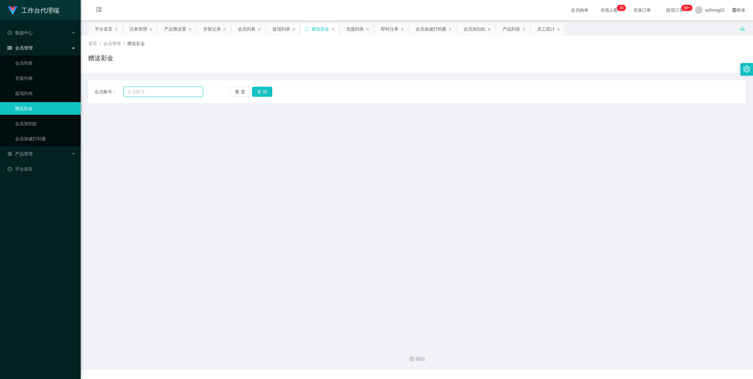
drag, startPoint x: 145, startPoint y: 93, endPoint x: 158, endPoint y: 93, distance: 13.5
click at [147, 93] on input "text" at bounding box center [162, 92] width 79 height 10
paste input "0183410112"
type input "0183410112"
click at [261, 93] on button "查 询" at bounding box center [262, 92] width 20 height 10
